Goal: Find specific page/section

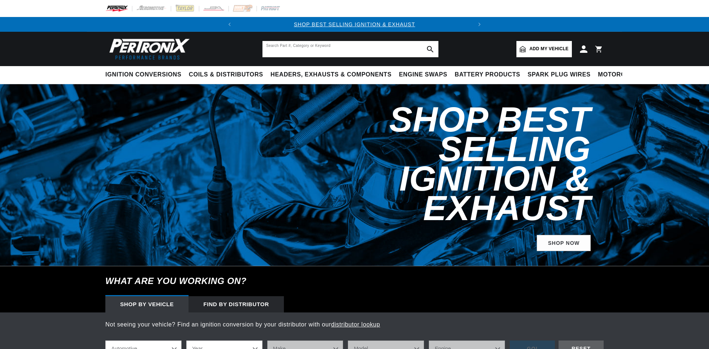
click at [303, 52] on input "text" at bounding box center [350, 49] width 176 height 16
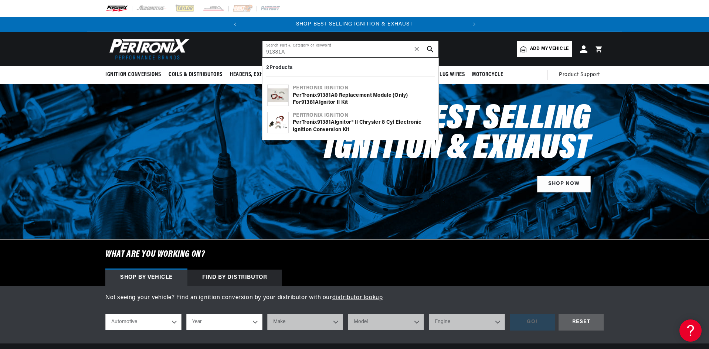
type input "91381A"
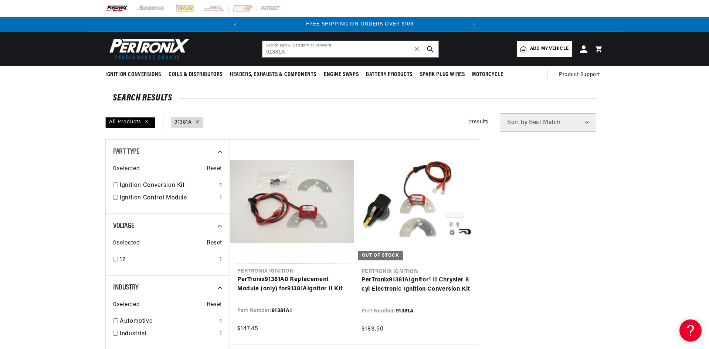
scroll to position [0, 224]
click at [269, 51] on input "91381A" at bounding box center [350, 49] width 176 height 16
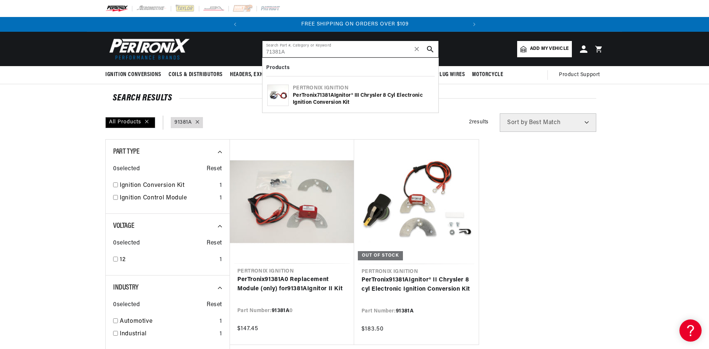
type input "71381A"
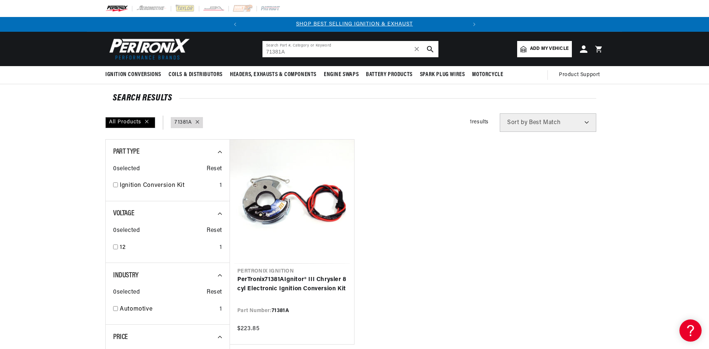
drag, startPoint x: 298, startPoint y: 53, endPoint x: 260, endPoint y: 52, distance: 38.1
click at [260, 52] on header "BETTER SEARCH RESULTS Add your vehicle's year, make, and model to find parts be…" at bounding box center [354, 49] width 535 height 34
